Goal: Find specific page/section: Find specific page/section

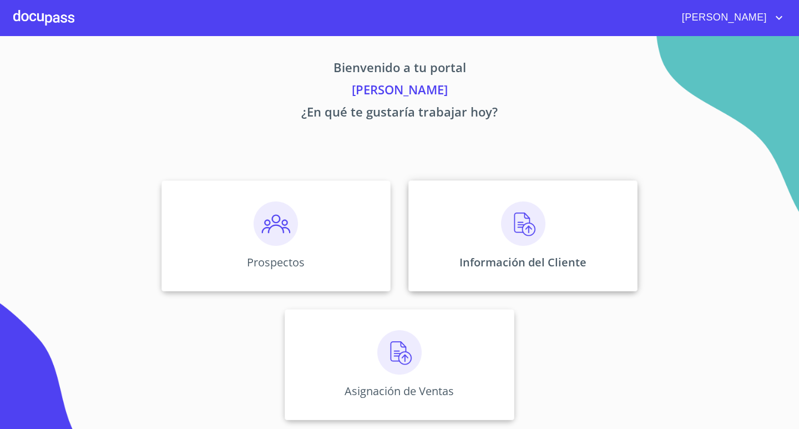
click at [515, 222] on img at bounding box center [523, 223] width 44 height 44
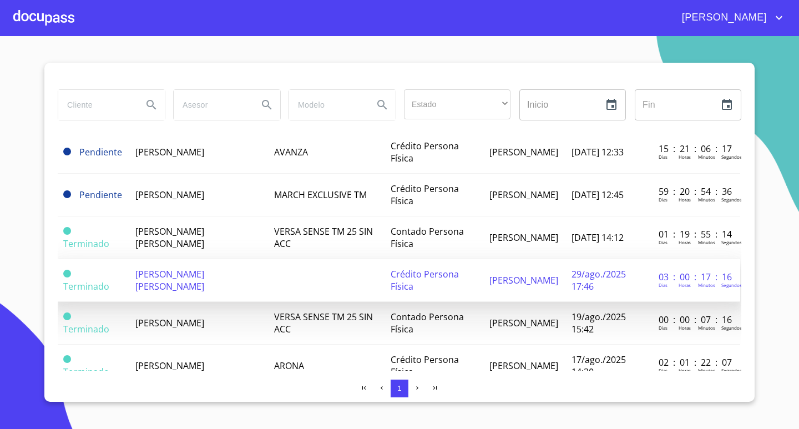
scroll to position [55, 1]
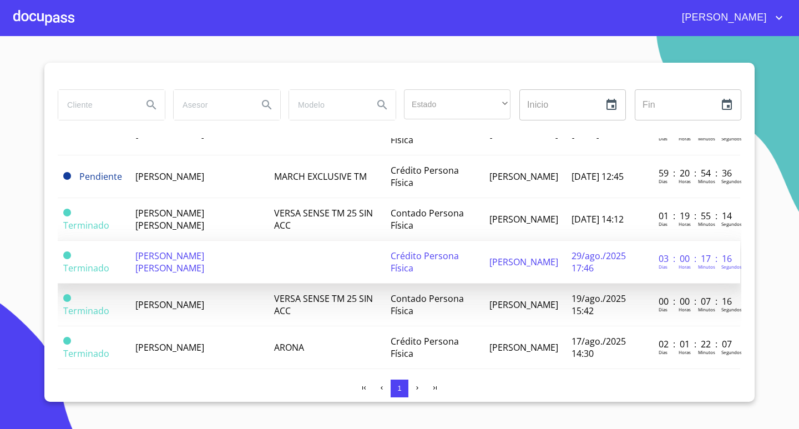
click at [204, 264] on span "[PERSON_NAME] [PERSON_NAME]" at bounding box center [169, 262] width 69 height 24
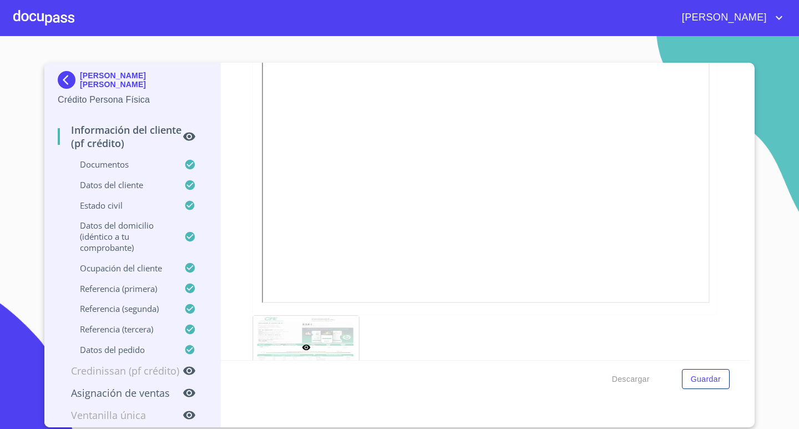
scroll to position [696, 0]
click at [56, 20] on div at bounding box center [43, 18] width 61 height 36
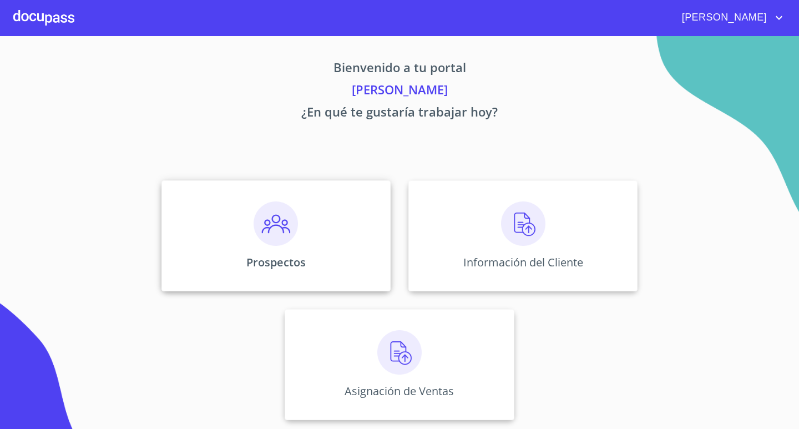
click at [277, 213] on img at bounding box center [276, 223] width 44 height 44
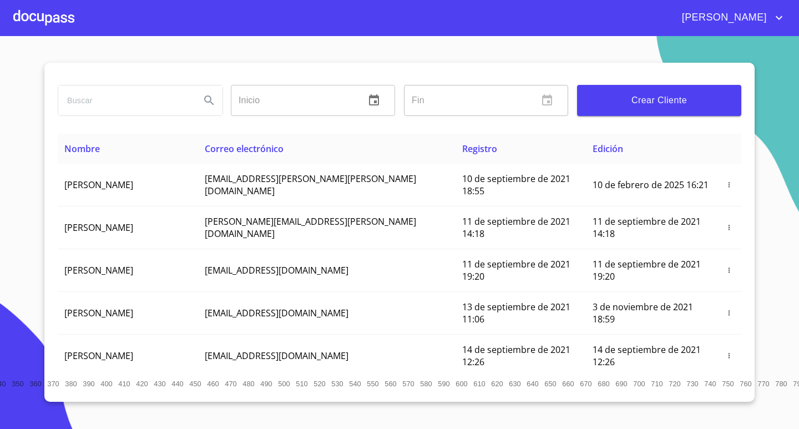
click at [105, 106] on input "search" at bounding box center [124, 100] width 133 height 30
type input "[PERSON_NAME]"
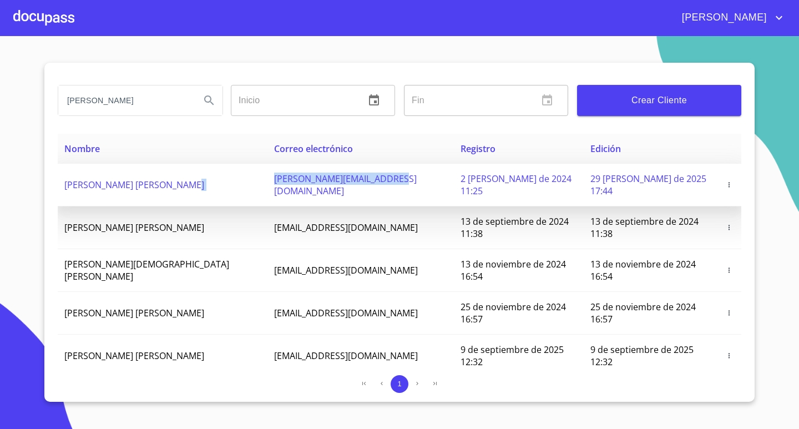
drag, startPoint x: 387, startPoint y: 175, endPoint x: 235, endPoint y: 178, distance: 152.1
click at [235, 178] on tr "[PERSON_NAME] [PERSON_NAME] PEREZ [EMAIL_ADDRESS][DOMAIN_NAME] 2 [PERSON_NAME] …" at bounding box center [400, 185] width 684 height 43
copy tr "[PERSON_NAME][EMAIL_ADDRESS][DOMAIN_NAME]"
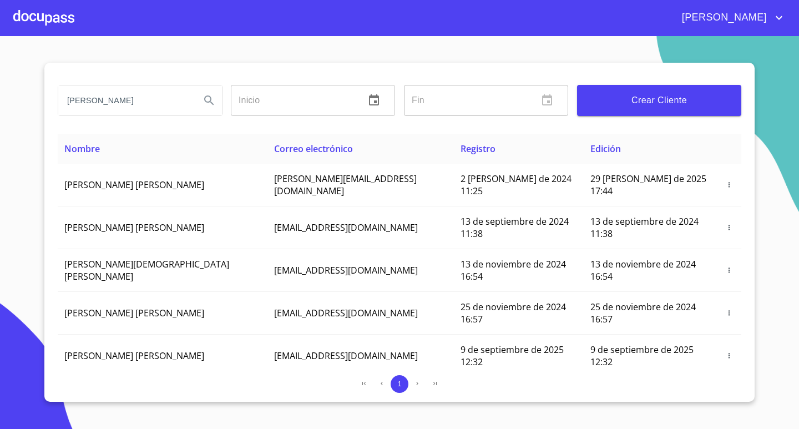
click at [63, 20] on div at bounding box center [43, 18] width 61 height 36
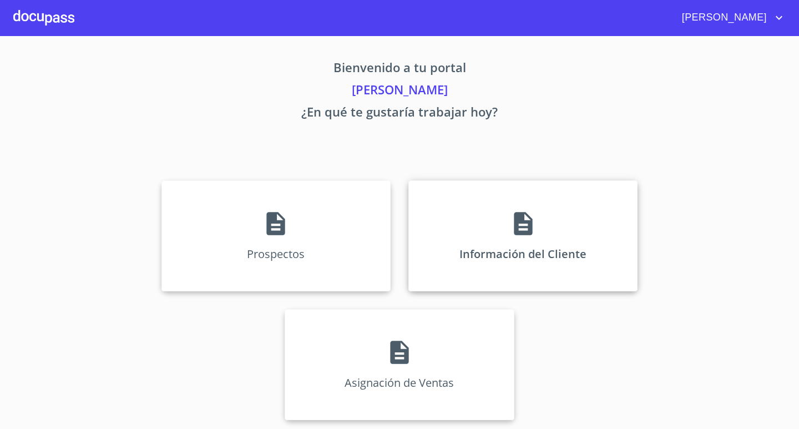
click at [542, 216] on div "Información del Cliente" at bounding box center [522, 235] width 229 height 111
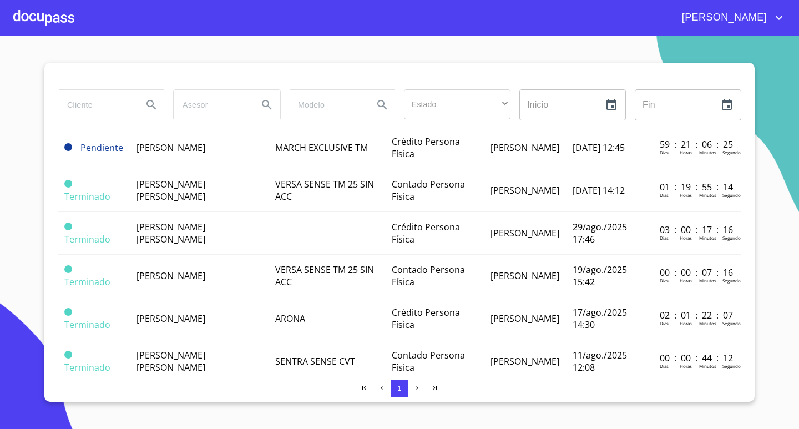
scroll to position [101, 0]
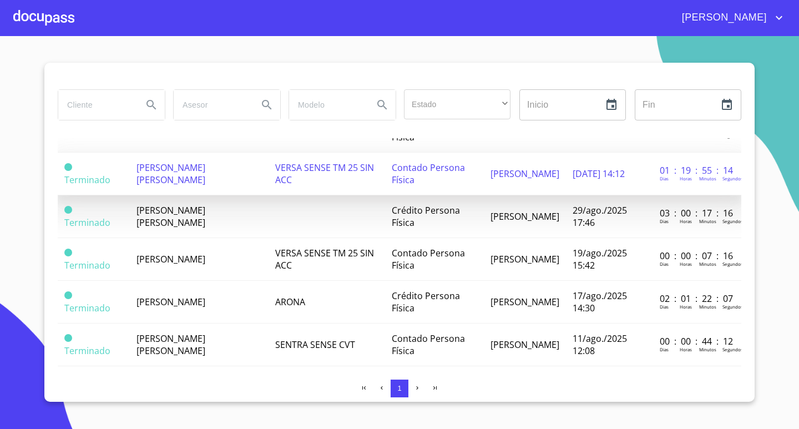
click at [207, 177] on td "[PERSON_NAME] [PERSON_NAME]" at bounding box center [199, 174] width 139 height 43
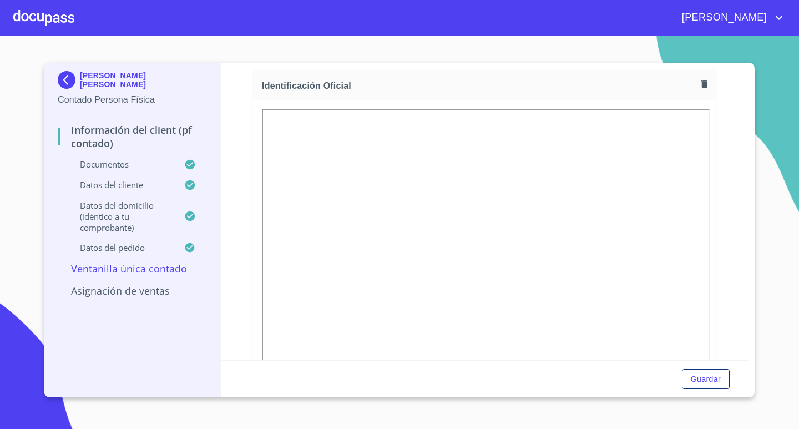
scroll to position [166, 0]
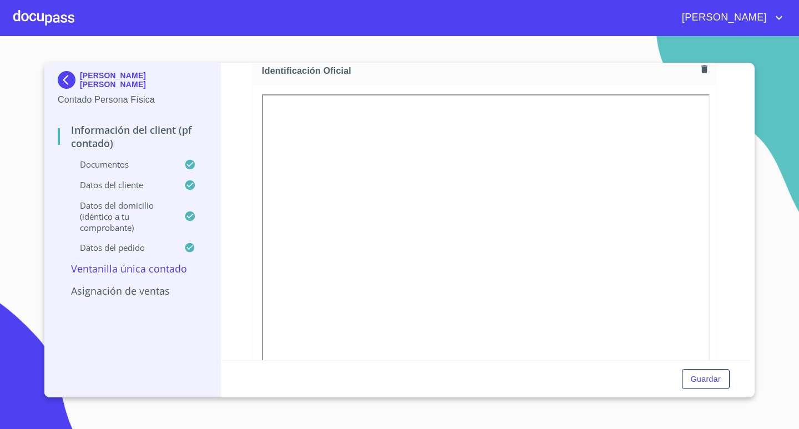
click at [49, 28] on div at bounding box center [43, 18] width 61 height 36
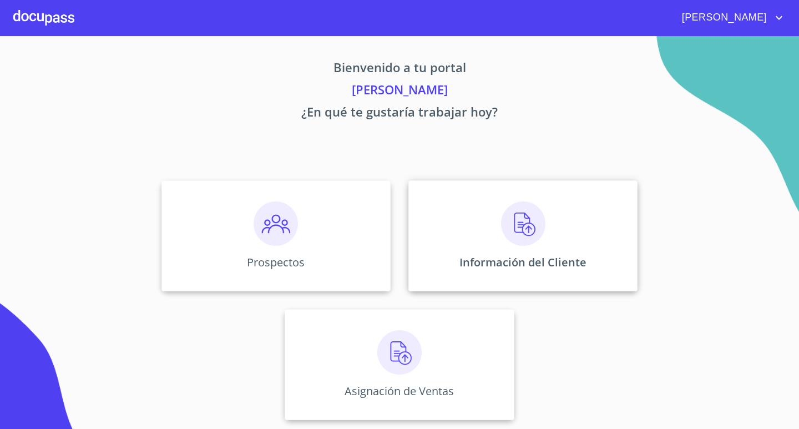
click at [557, 234] on div "Información del Cliente" at bounding box center [522, 235] width 229 height 111
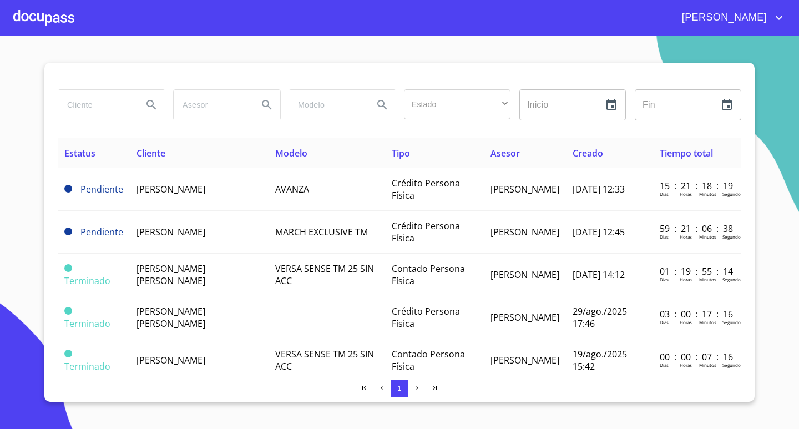
click at [130, 112] on input "search" at bounding box center [95, 105] width 75 height 30
type input "[PERSON_NAME]"
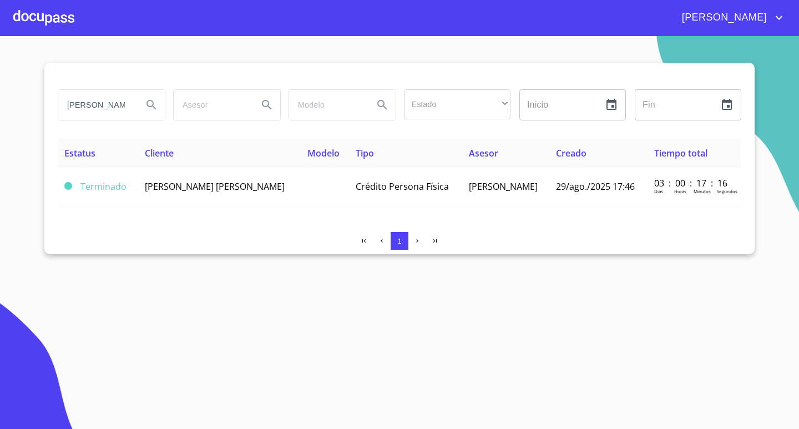
click at [190, 165] on th "Cliente" at bounding box center [219, 153] width 163 height 30
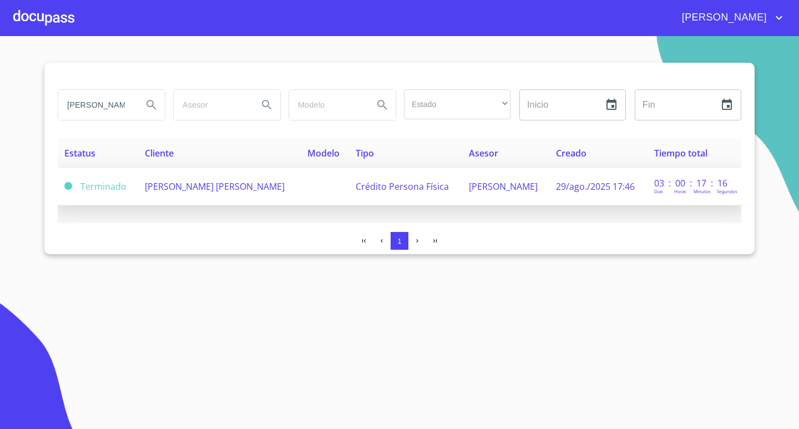
click at [200, 186] on span "[PERSON_NAME] [PERSON_NAME]" at bounding box center [215, 186] width 140 height 12
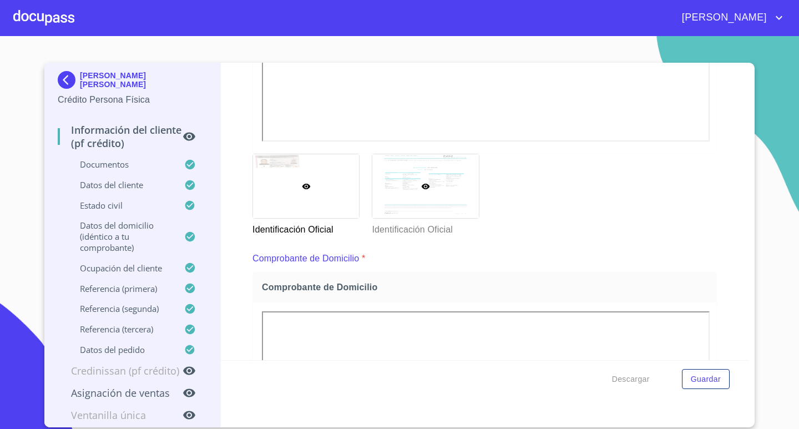
click at [422, 180] on div at bounding box center [425, 186] width 106 height 64
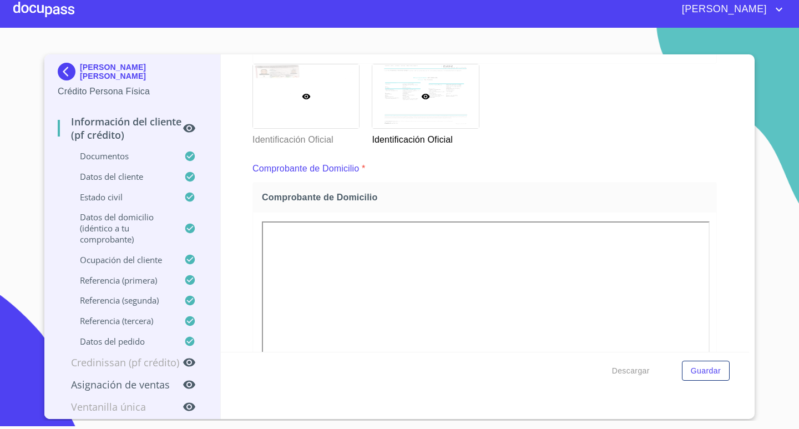
click at [264, 74] on div at bounding box center [306, 96] width 106 height 64
